Goal: Task Accomplishment & Management: Manage account settings

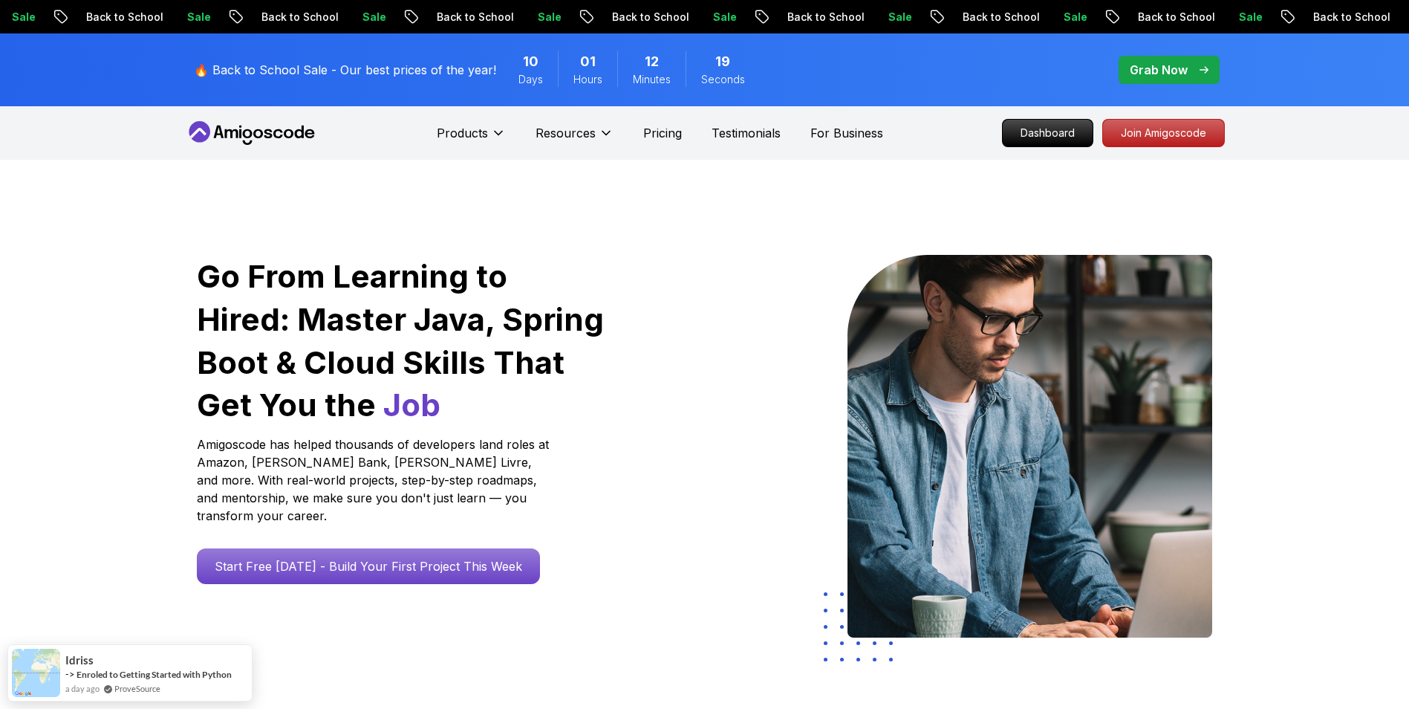
click at [1055, 134] on nav "Products Resources Pricing Testimonials For Business Dashboard Join Amigoscode" at bounding box center [705, 132] width 1040 height 53
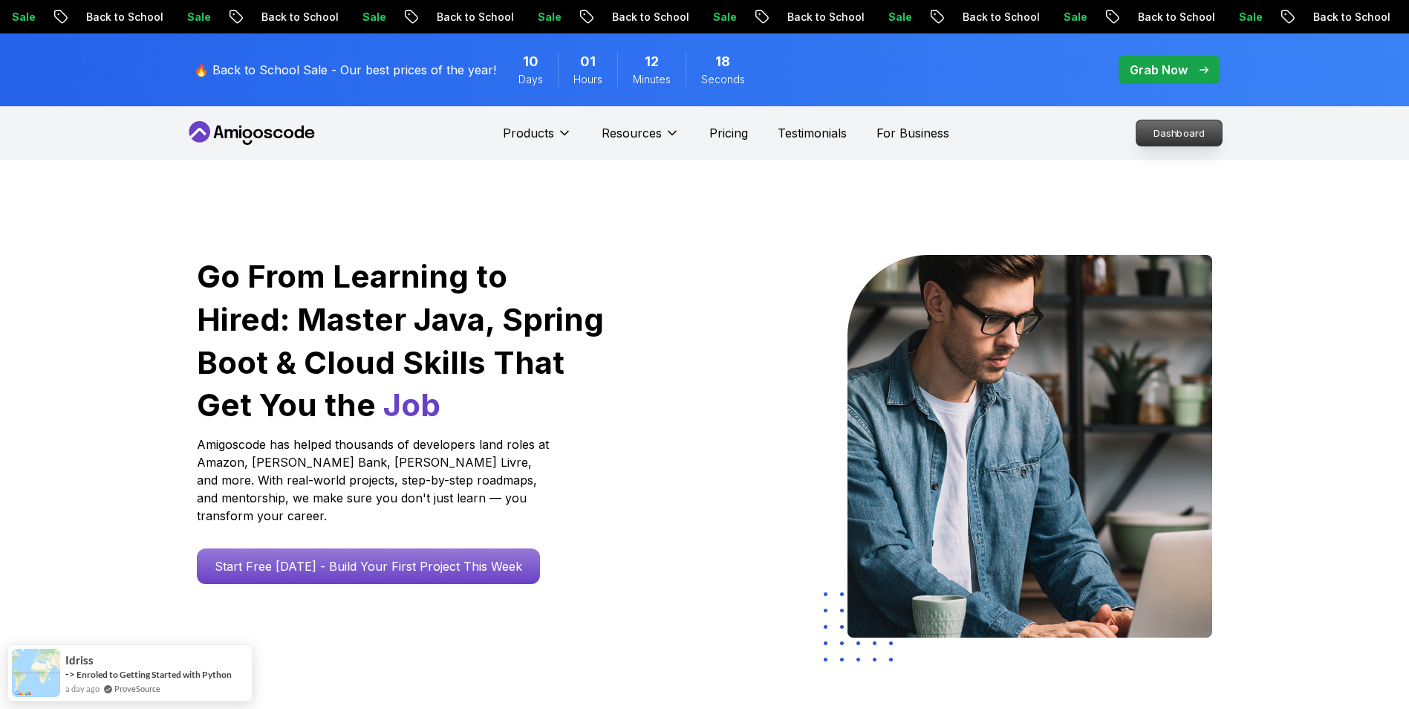
click at [1158, 137] on p "Dashboard" at bounding box center [1178, 132] width 85 height 25
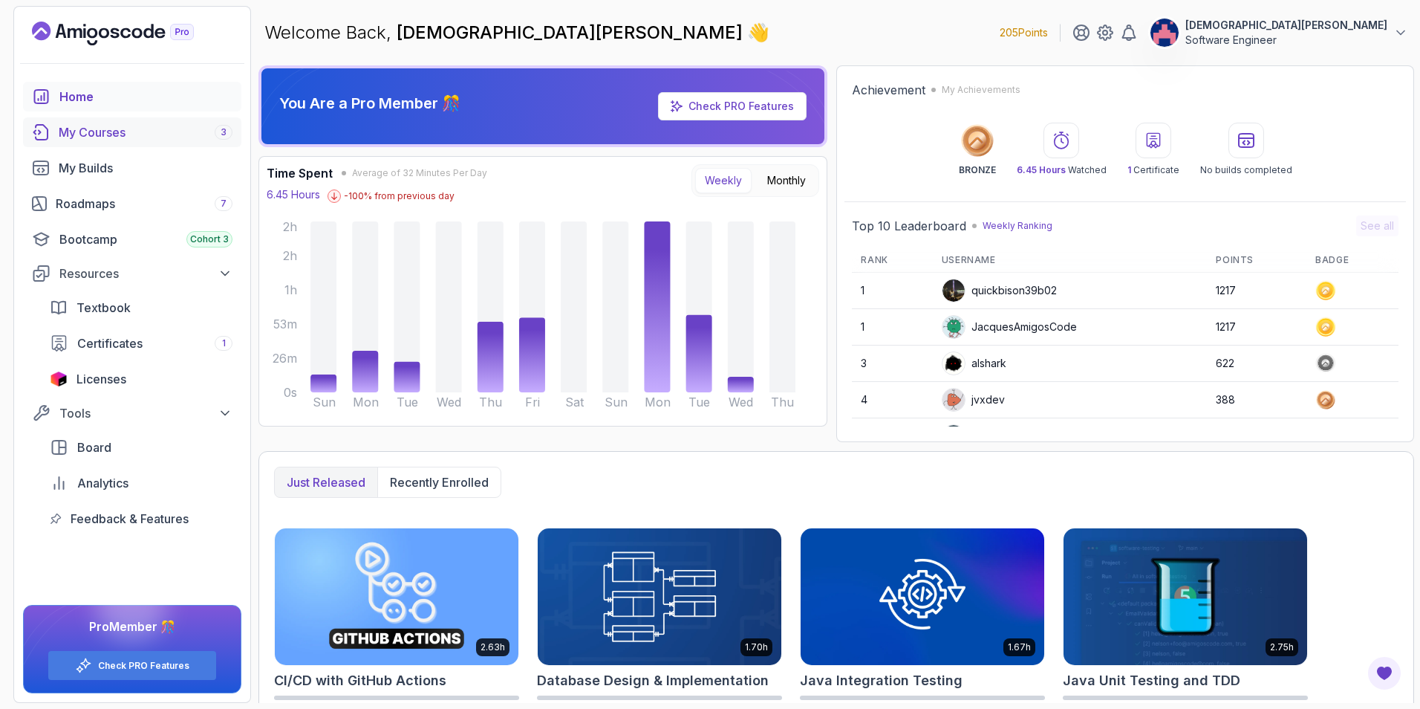
click at [147, 136] on div "My Courses 3" at bounding box center [146, 132] width 174 height 18
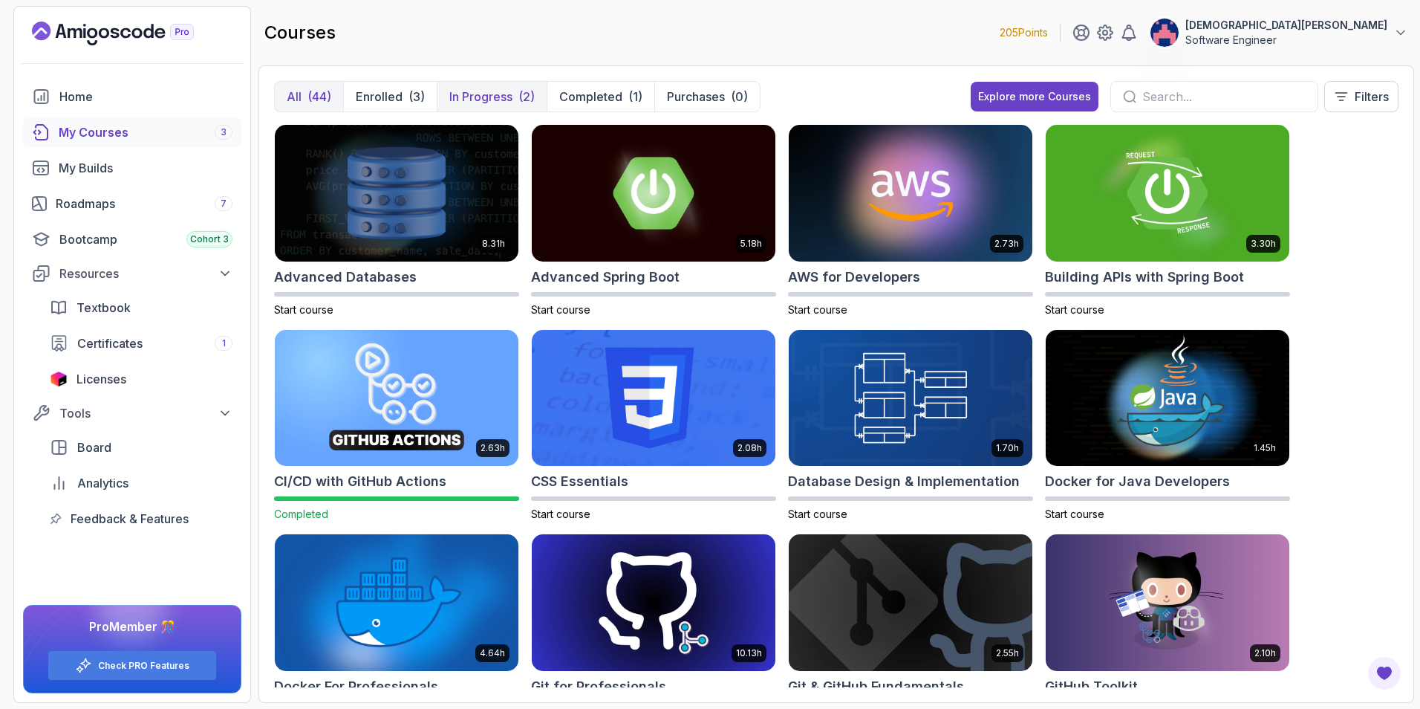
click at [484, 100] on p "In Progress" at bounding box center [480, 97] width 63 height 18
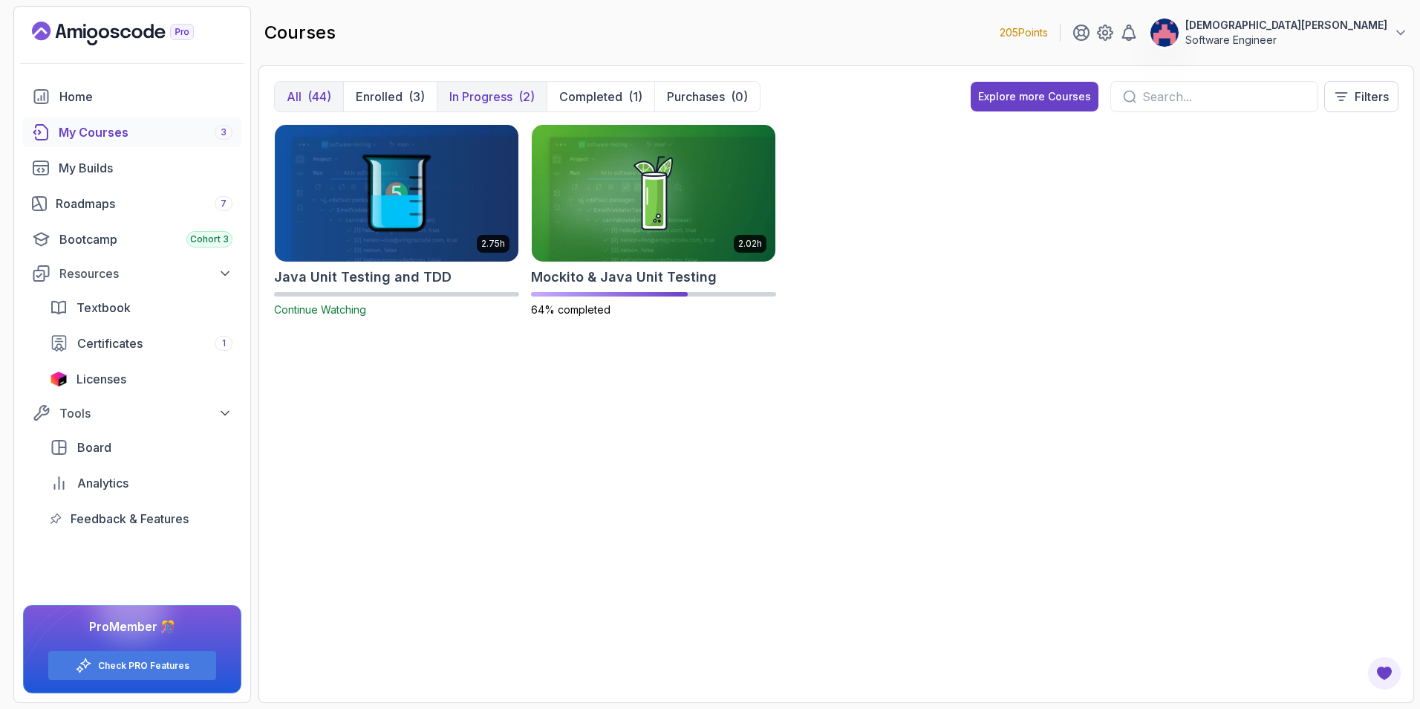
click at [321, 99] on div "(44)" at bounding box center [319, 97] width 24 height 18
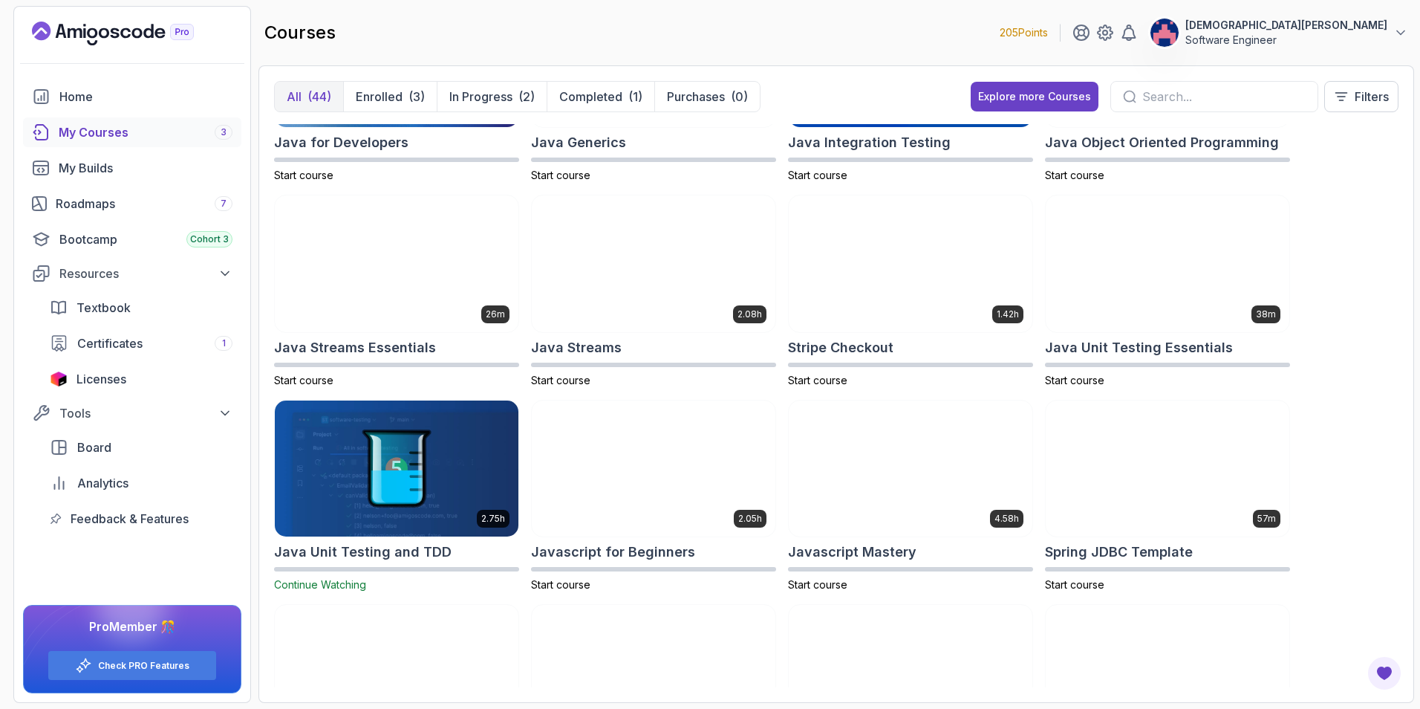
scroll to position [952, 0]
